Goal: Find contact information: Find contact information

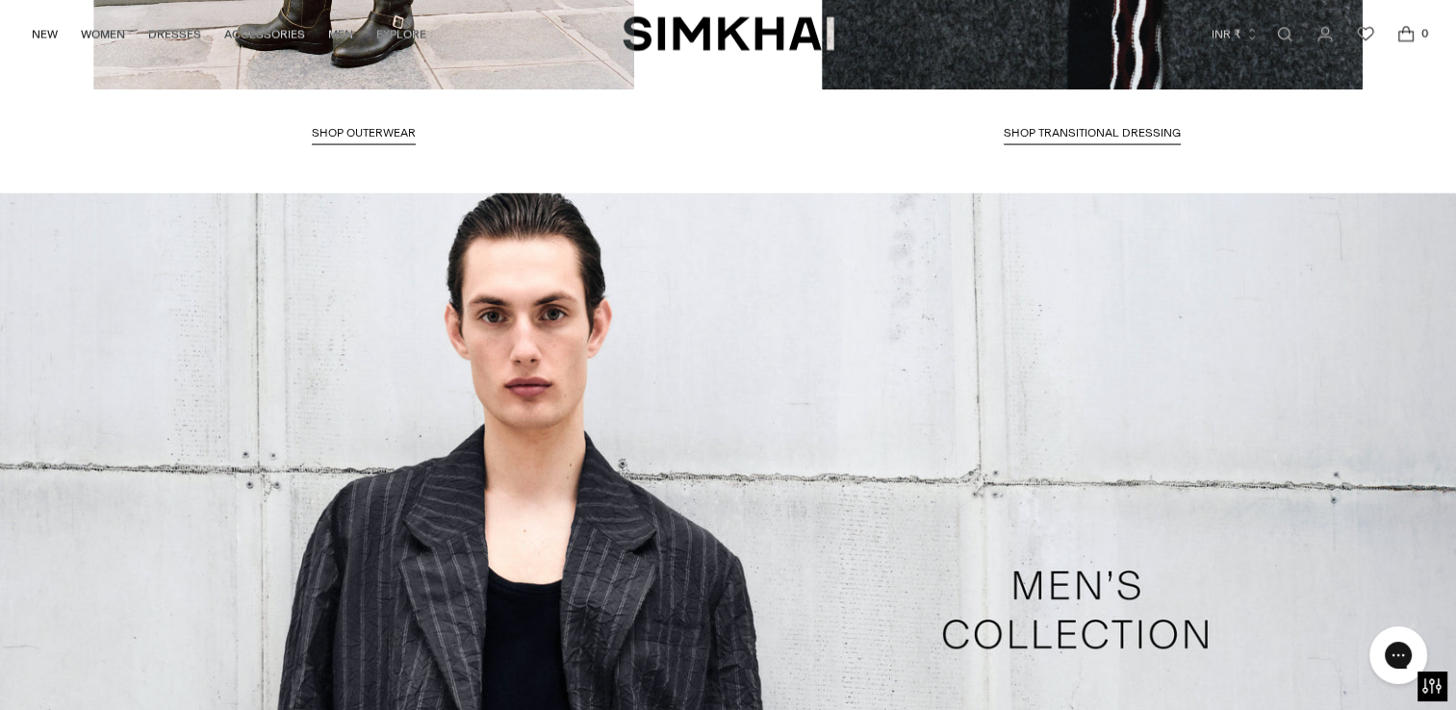
scroll to position [5142, 0]
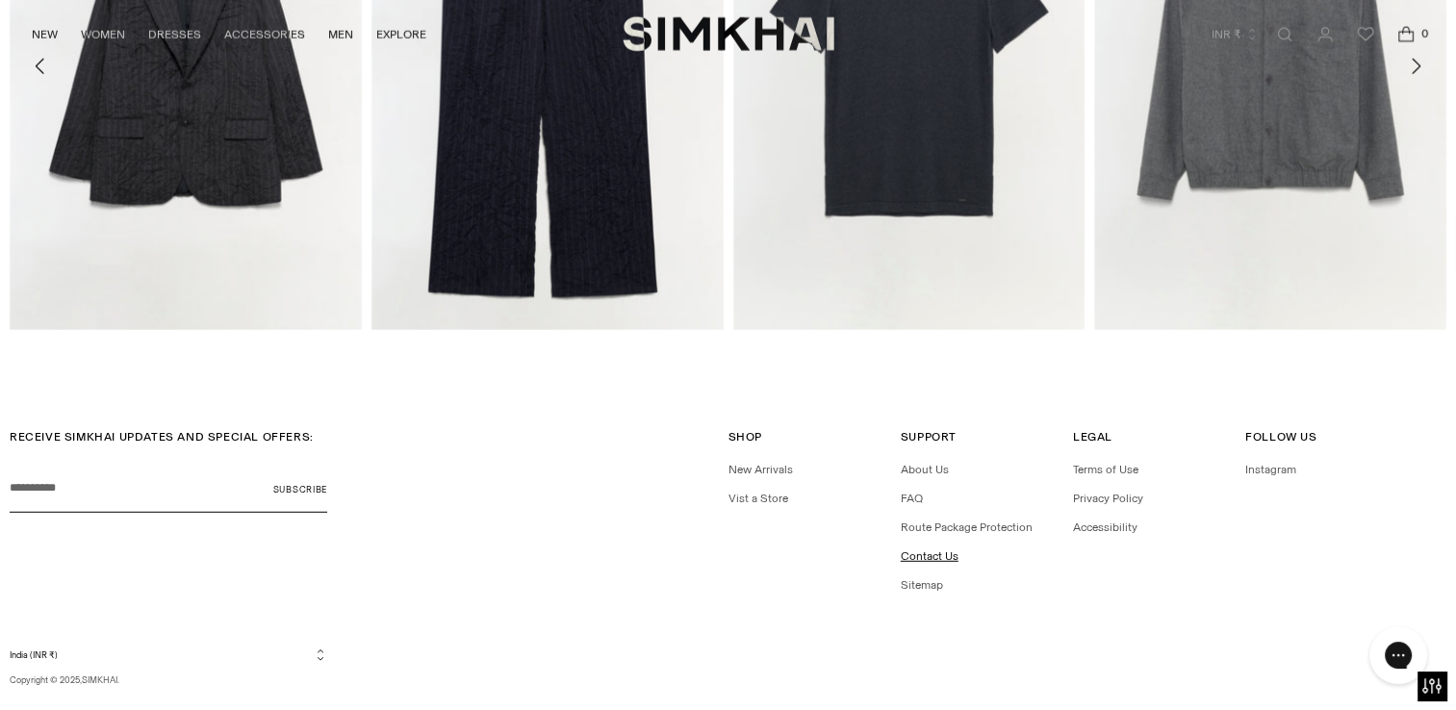
click at [934, 561] on link "Contact Us" at bounding box center [930, 556] width 58 height 13
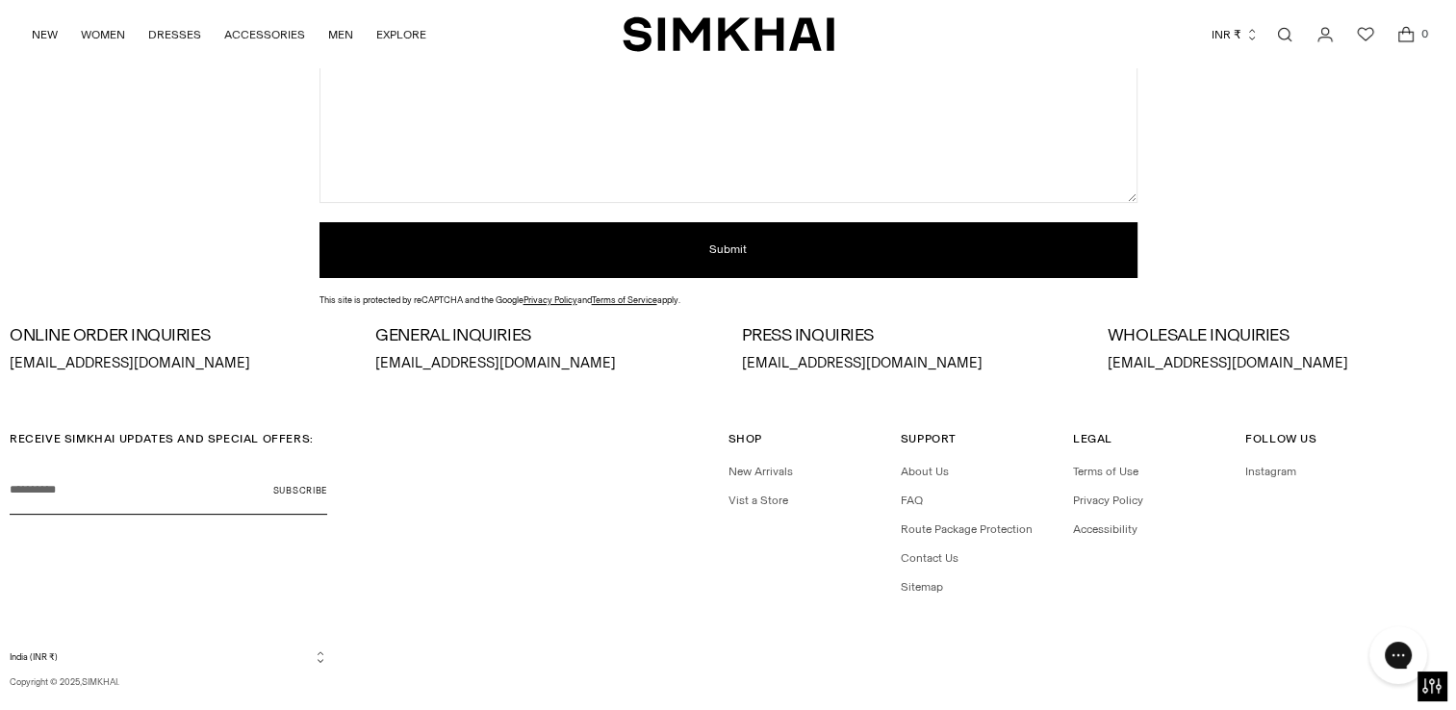
scroll to position [474, 0]
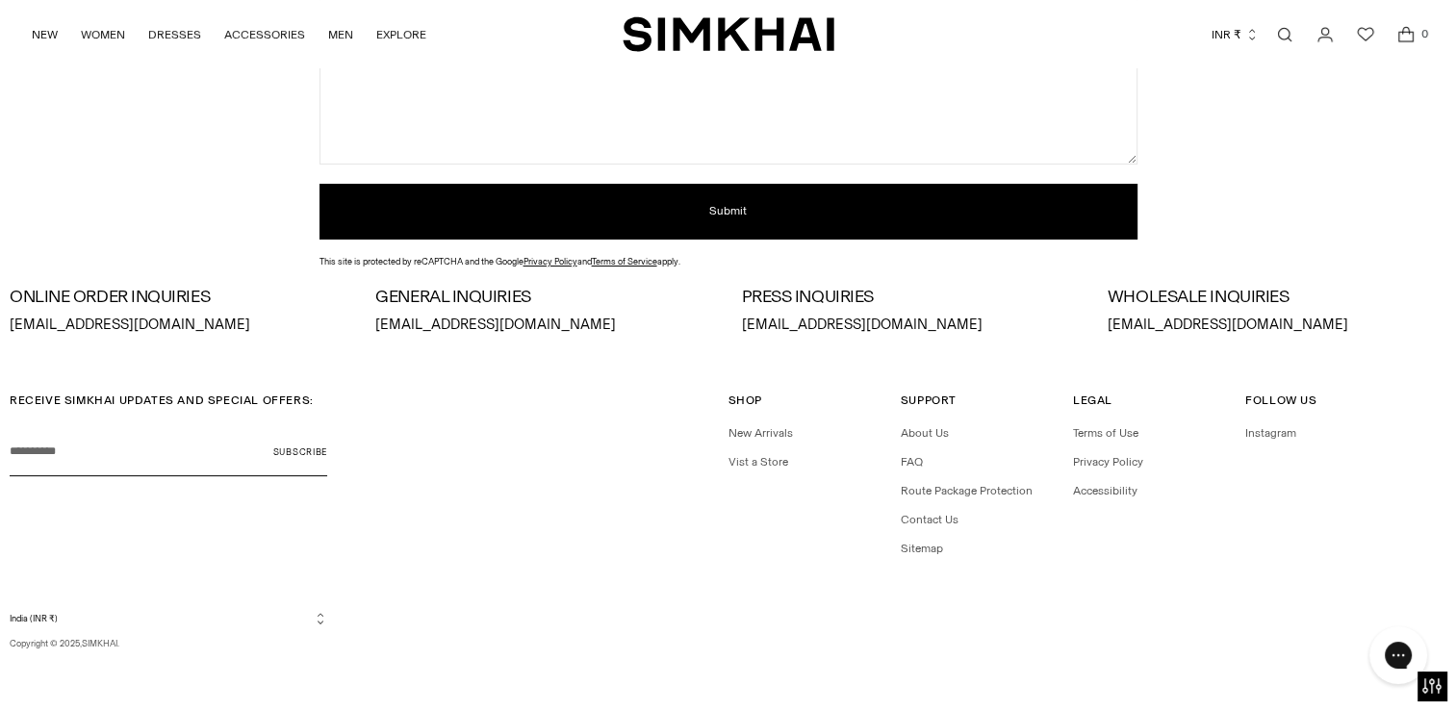
click at [373, 321] on div "ONLINE ORDER INQUIRIES orders@jonathansimkhai.com GENERAL INQUIRIES info@jonath…" at bounding box center [728, 312] width 1437 height 48
click at [375, 325] on p "info@jonathansimkhai.com" at bounding box center [544, 325] width 339 height 21
click at [547, 329] on p "info@jonathansimkhai.com" at bounding box center [544, 325] width 339 height 21
drag, startPoint x: 547, startPoint y: 329, endPoint x: 520, endPoint y: 326, distance: 27.1
copy p "info@jonathansimkhai.com"
